Goal: Information Seeking & Learning: Compare options

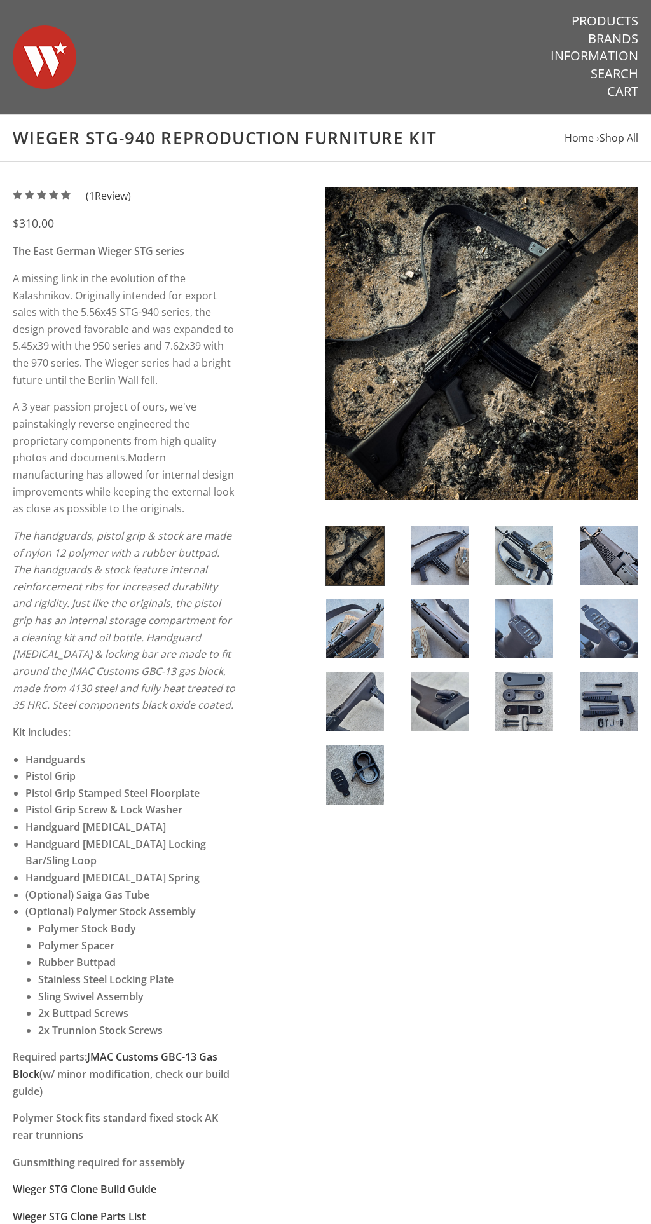
click at [429, 352] on img at bounding box center [481, 343] width 313 height 313
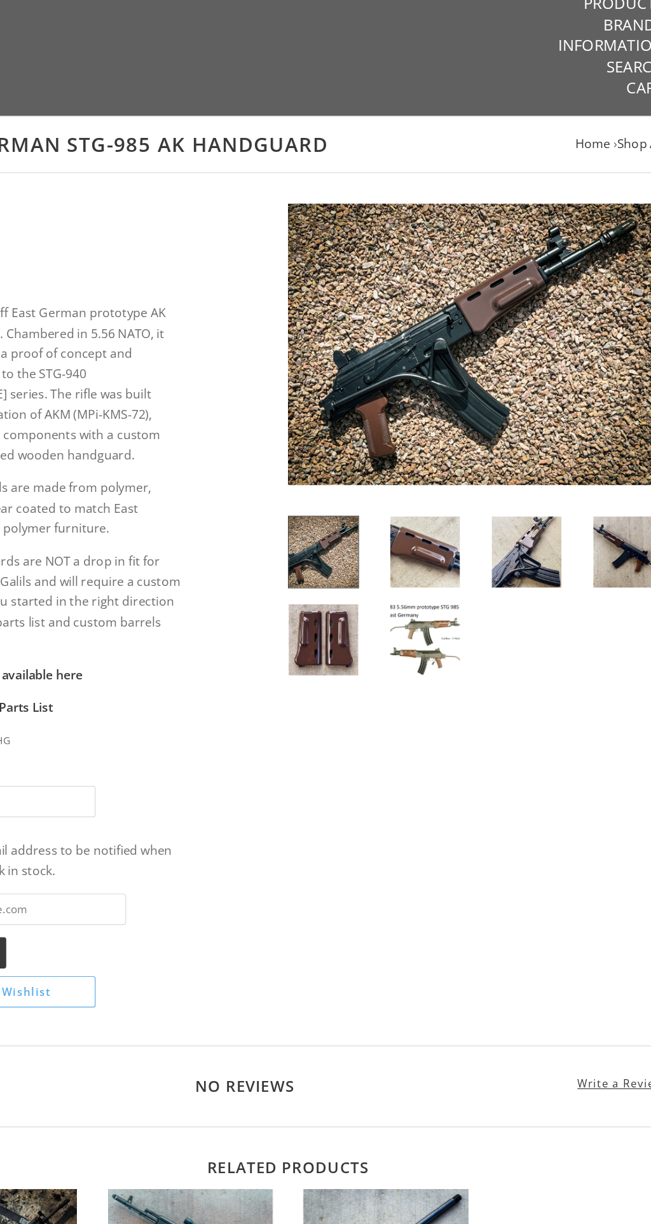
click at [411, 297] on img at bounding box center [481, 304] width 313 height 235
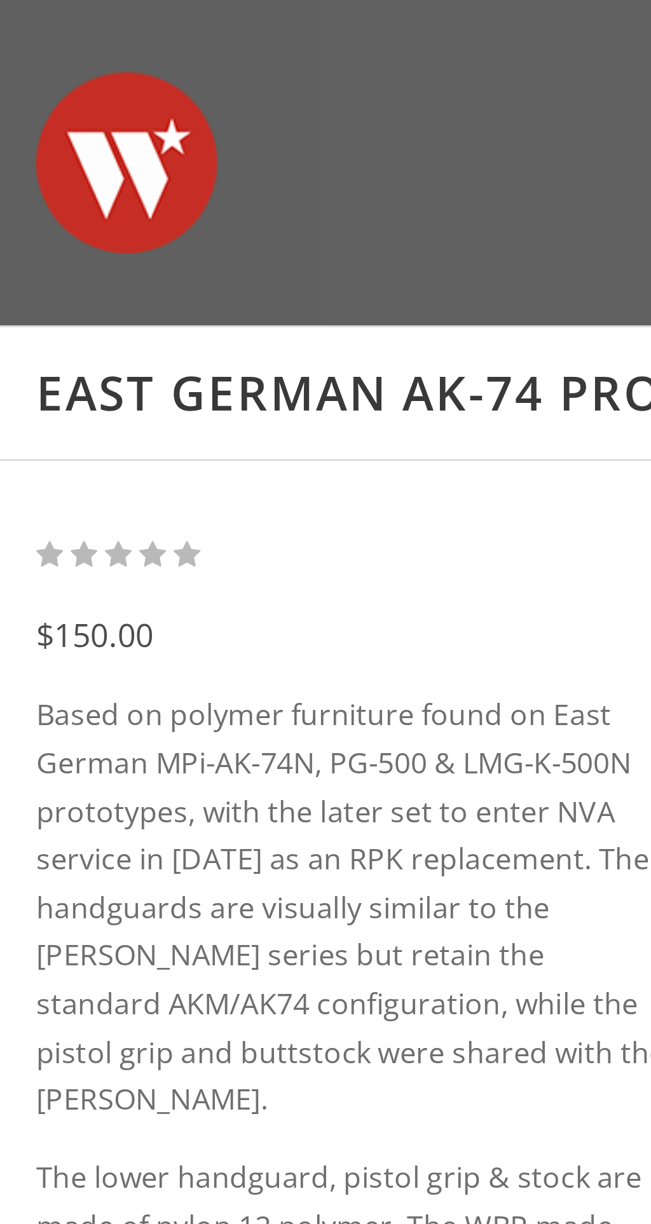
click at [162, 336] on p "Based on polymer furniture found on East German MPi-AK-74N, PG-500 & LMG-K-500N…" at bounding box center [125, 319] width 225 height 153
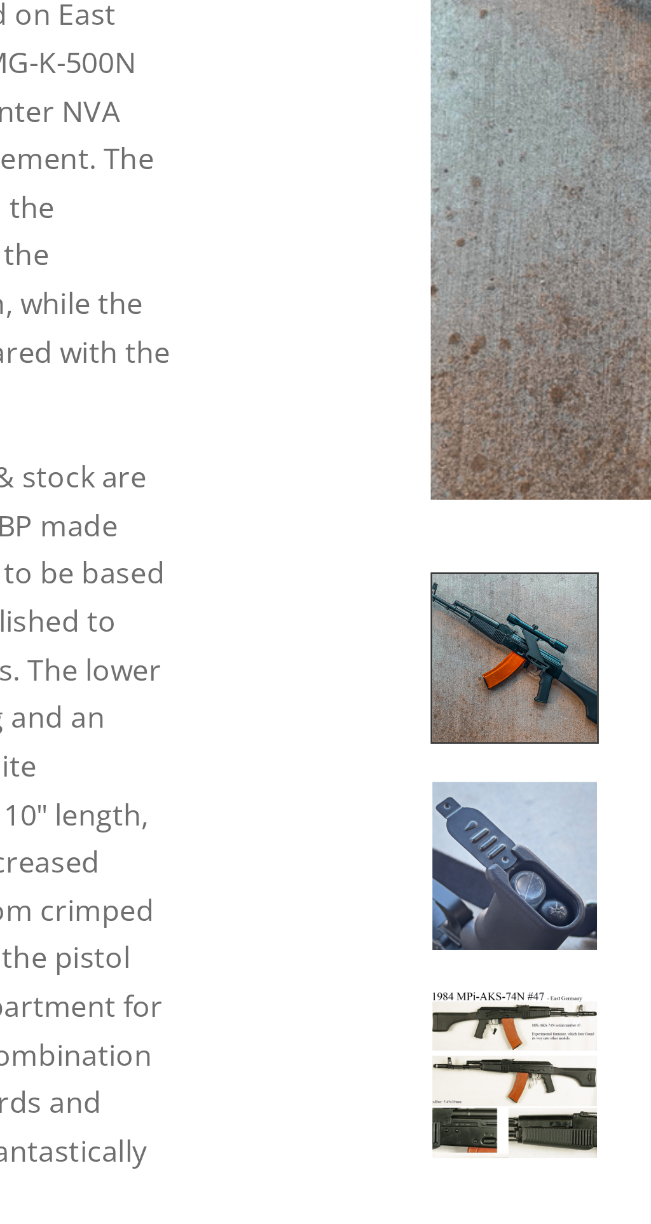
click at [357, 330] on img at bounding box center [481, 304] width 313 height 235
click at [346, 361] on img at bounding box center [481, 304] width 313 height 235
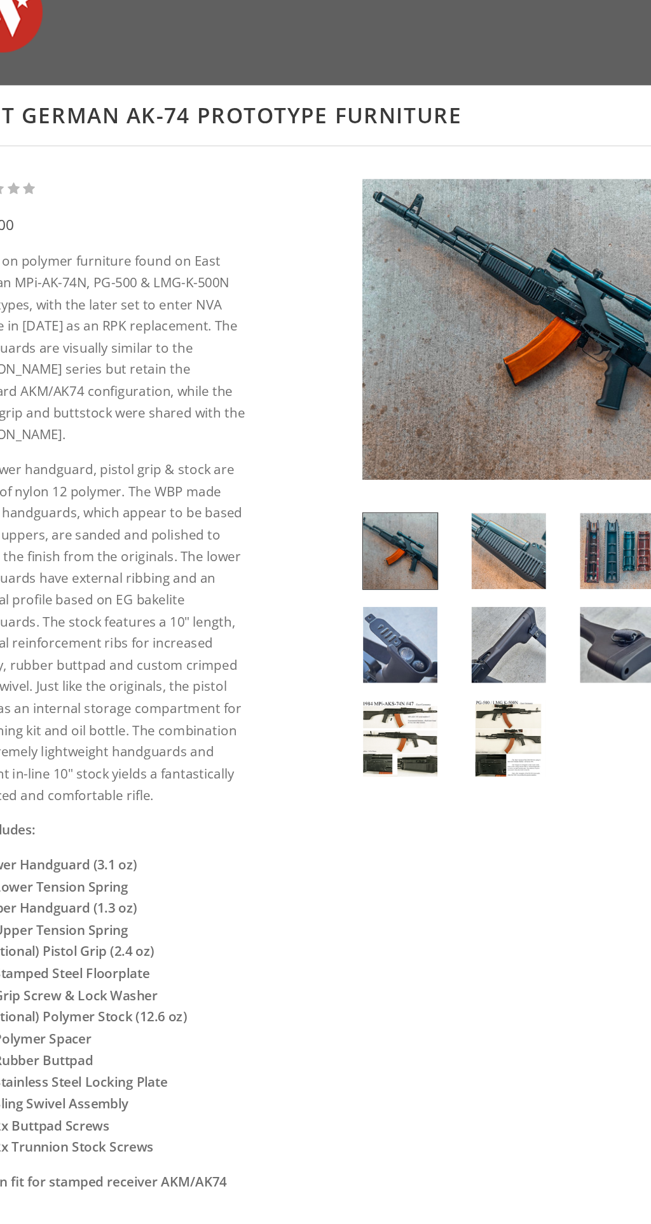
click at [359, 619] on img at bounding box center [355, 623] width 58 height 59
click at [348, 627] on img at bounding box center [355, 623] width 58 height 59
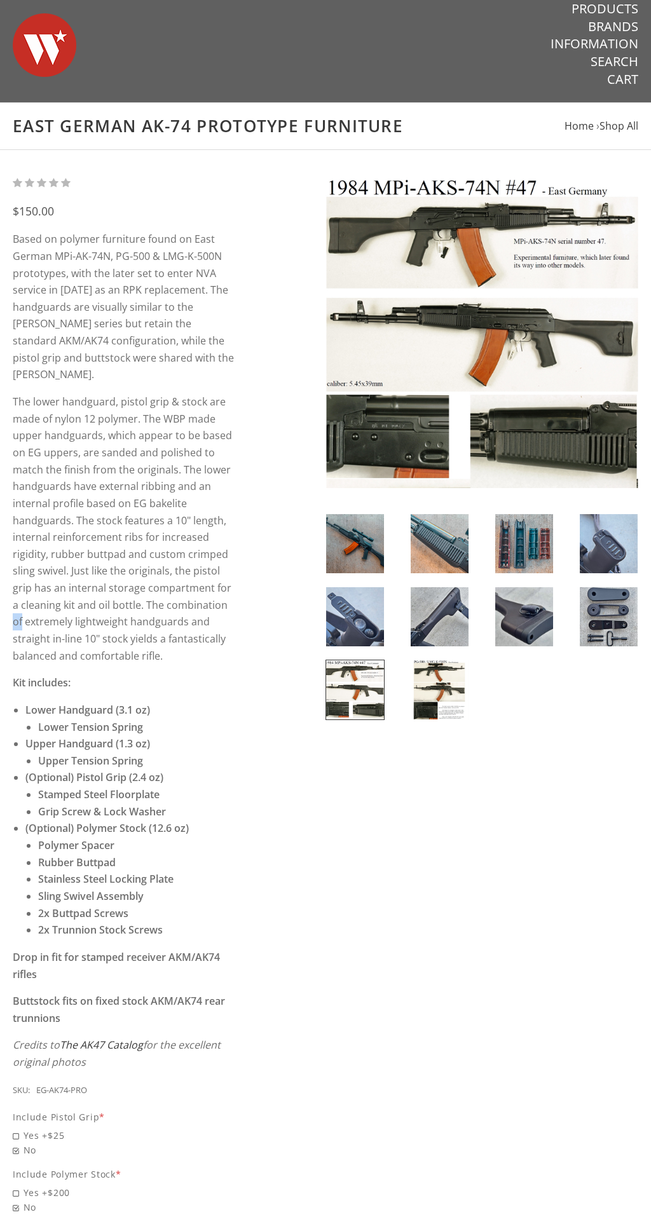
click at [419, 719] on link at bounding box center [439, 690] width 59 height 60
click at [531, 821] on div "$150.00 Based on polymer furniture found on East German MPi-AK-74N, PG-500 & LM…" at bounding box center [325, 816] width 651 height 1283
click at [444, 687] on img at bounding box center [440, 689] width 58 height 59
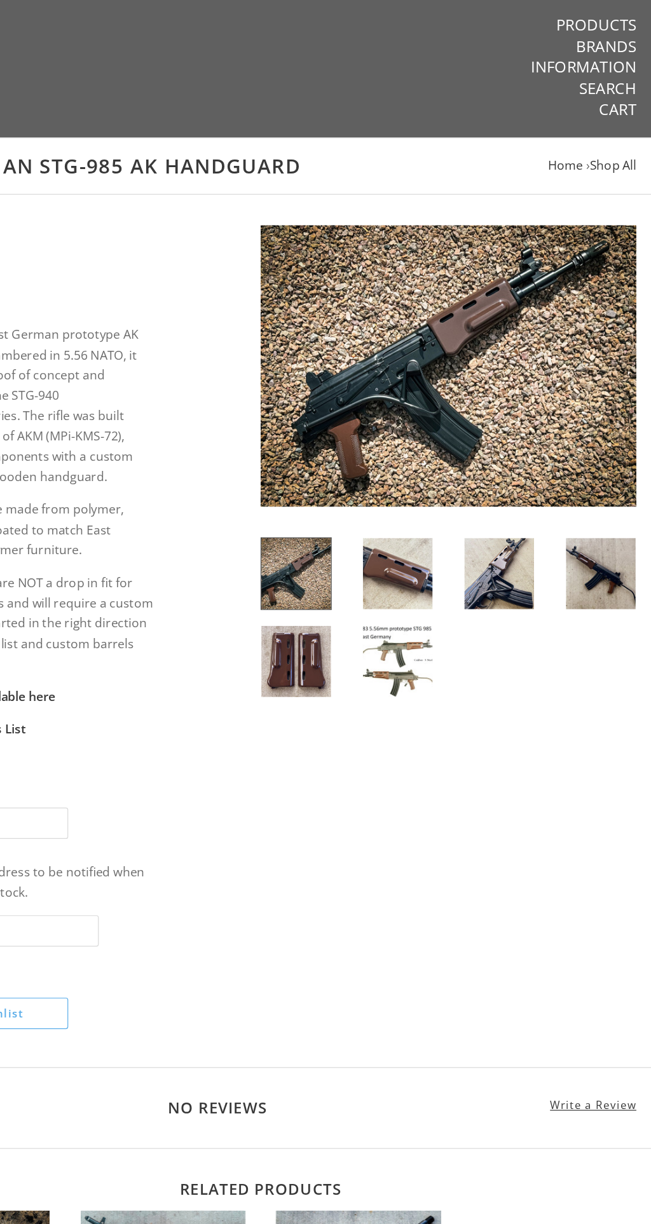
click at [446, 545] on img at bounding box center [440, 550] width 58 height 59
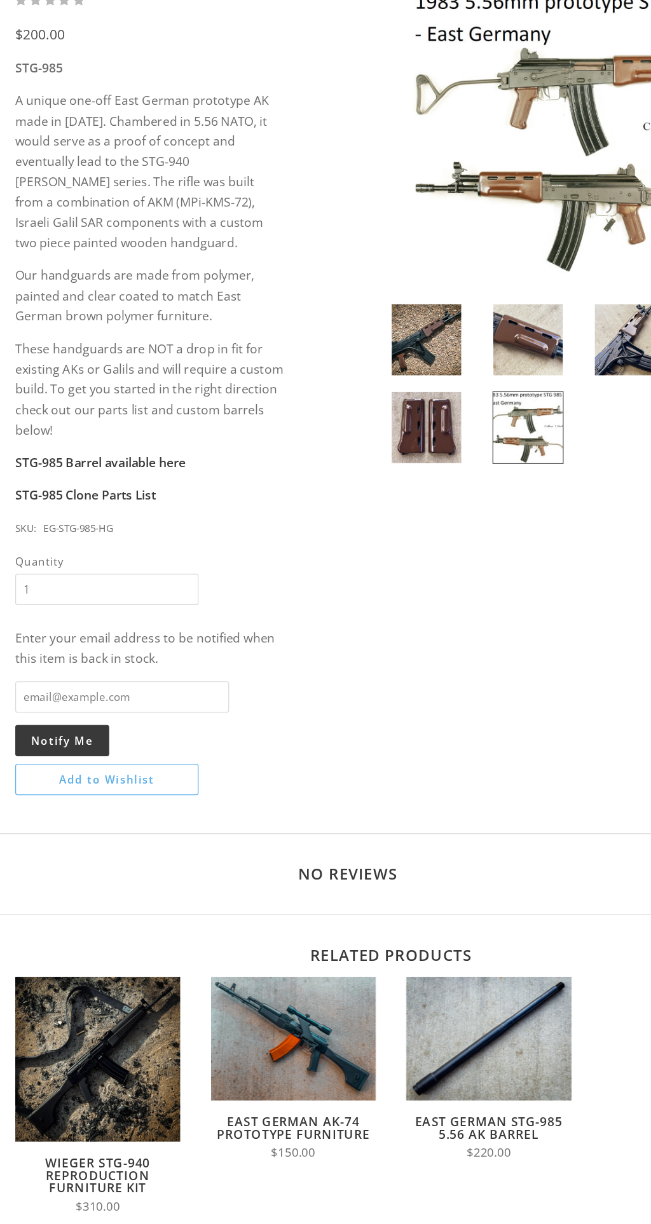
scroll to position [36, 0]
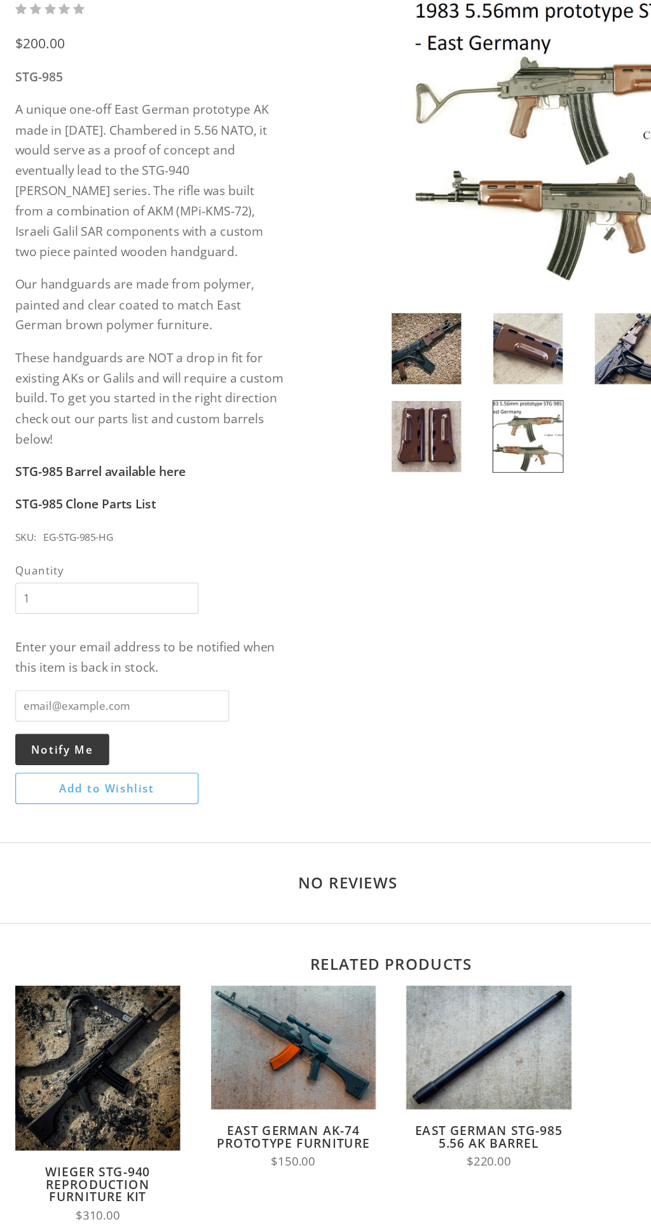
click at [104, 1025] on span "Quick View" at bounding box center [81, 1030] width 57 height 16
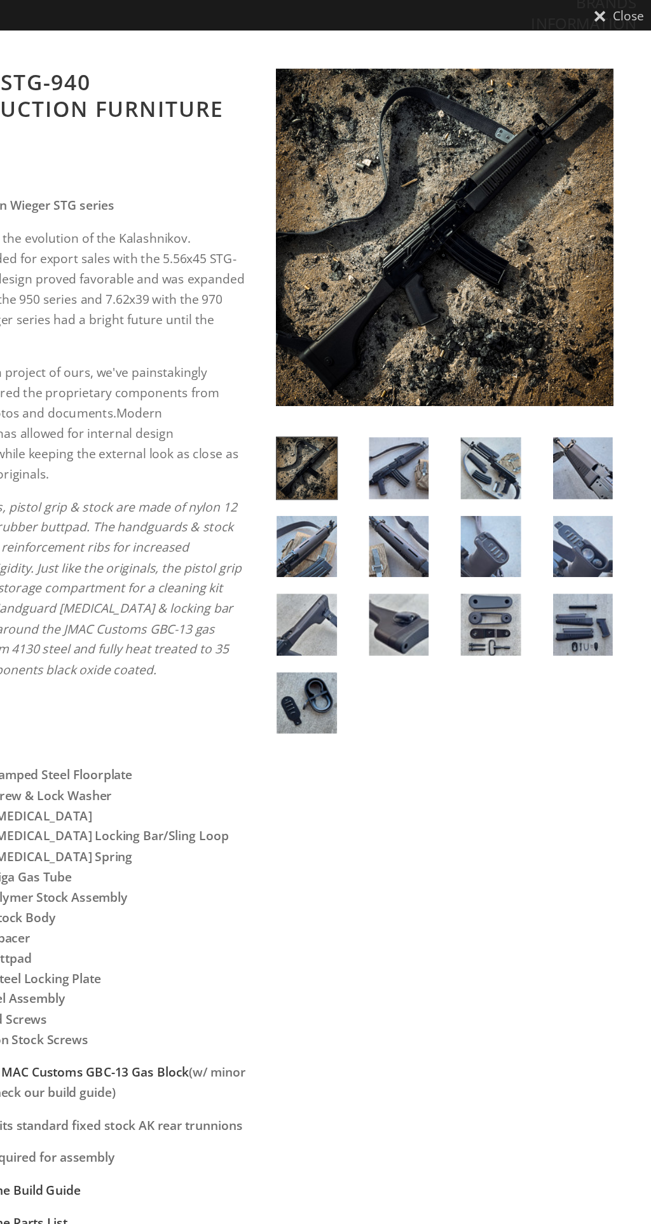
click at [629, 1] on link "Close" at bounding box center [623, 12] width 55 height 25
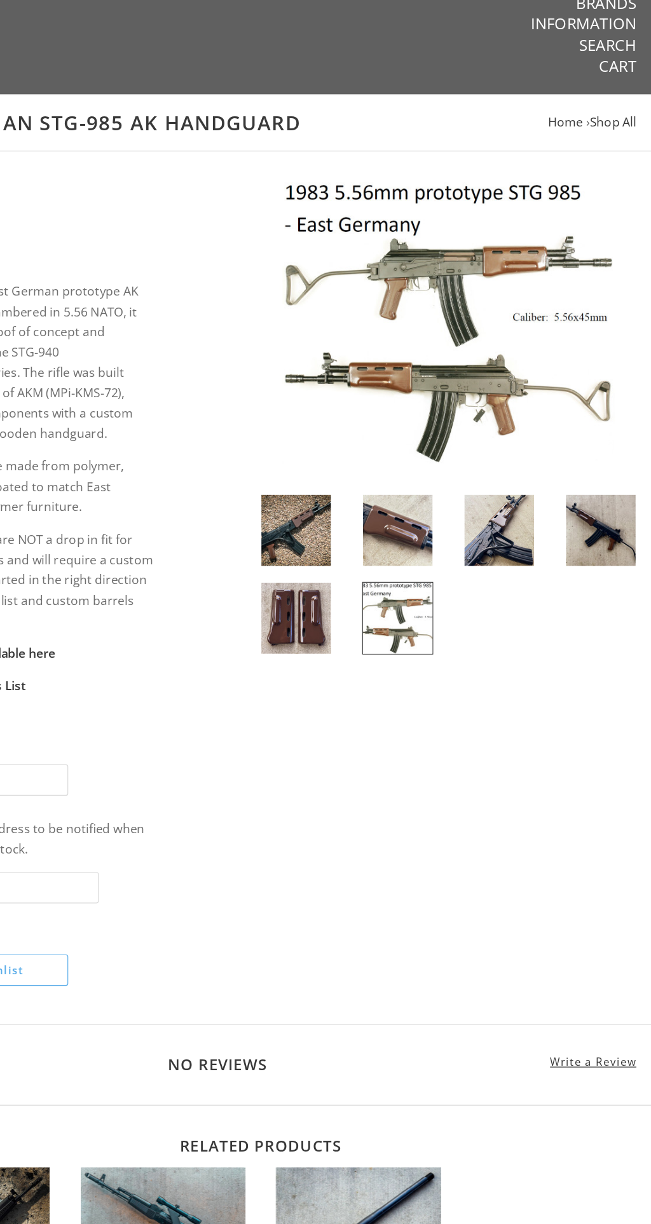
scroll to position [0, 0]
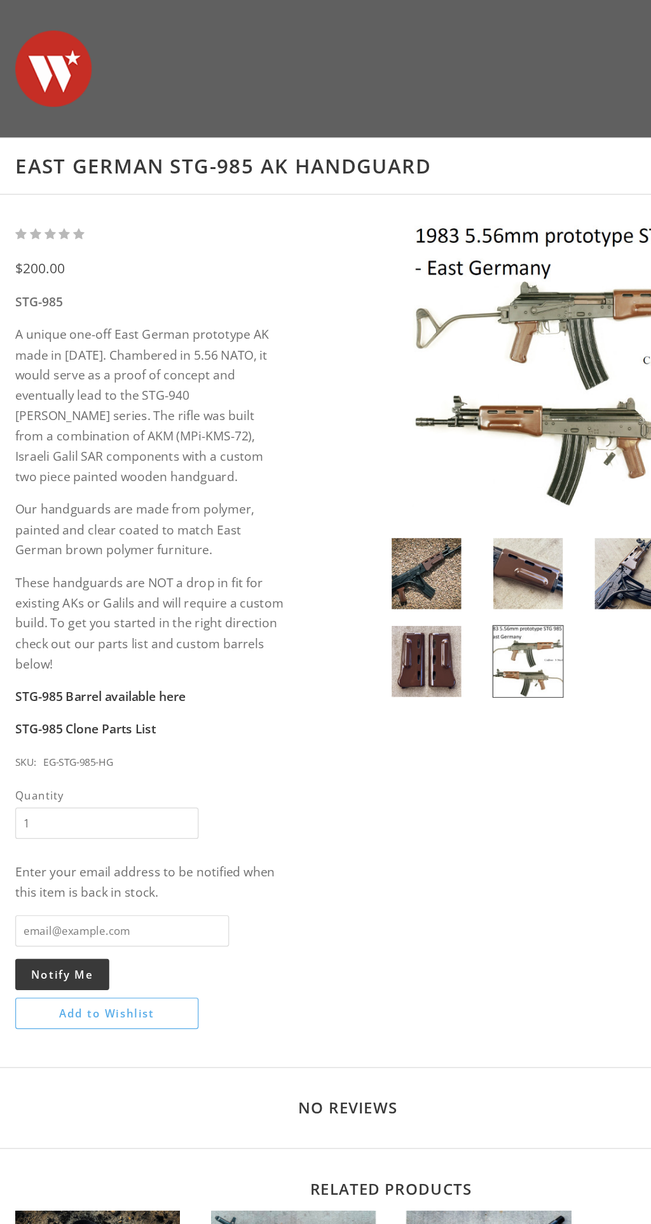
click at [51, 57] on img at bounding box center [45, 57] width 64 height 89
